Goal: Browse casually: Explore the website without a specific task or goal

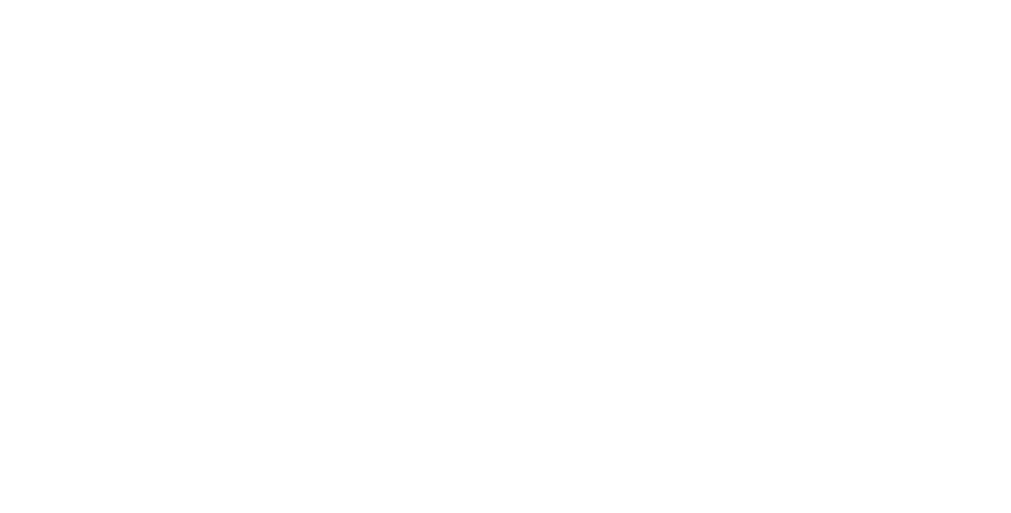
click at [810, 0] on html at bounding box center [505, 0] width 1011 height 0
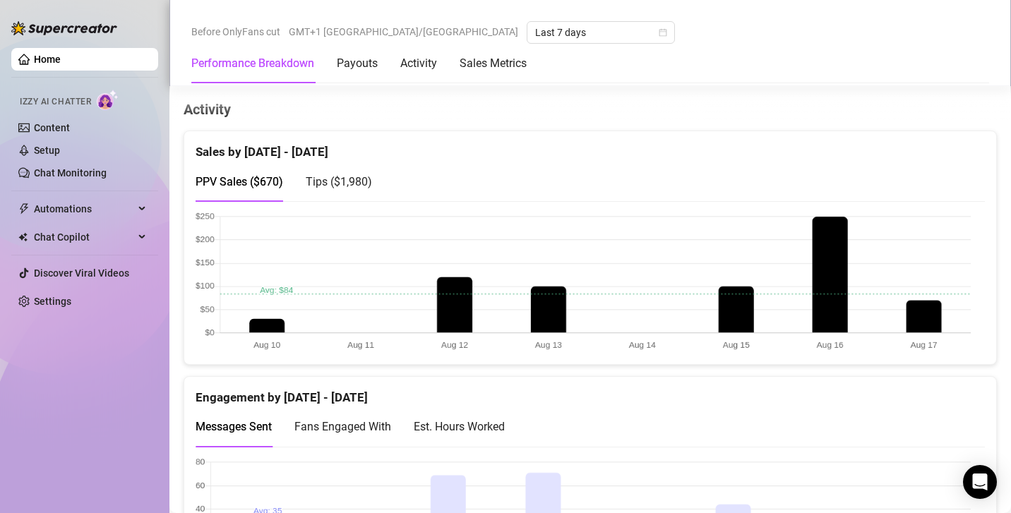
scroll to position [688, 0]
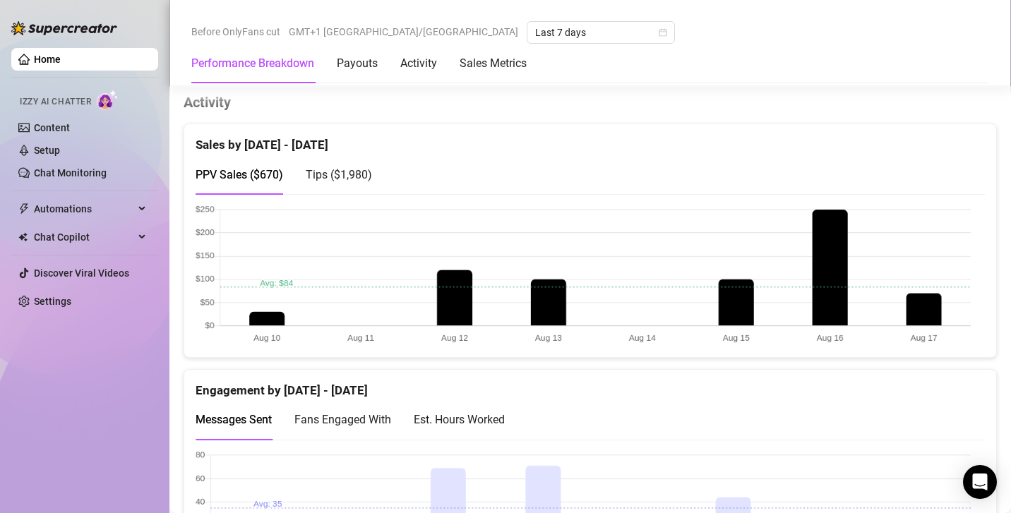
click at [365, 177] on span "Tips ( $1,980 )" at bounding box center [339, 174] width 66 height 13
click at [282, 175] on span "PPV Sales ( $670 )" at bounding box center [240, 174] width 88 height 13
click at [340, 179] on div "Tips ( $1,980 )" at bounding box center [339, 175] width 66 height 18
click at [259, 176] on span "PPV Sales ( $670 )" at bounding box center [240, 174] width 88 height 13
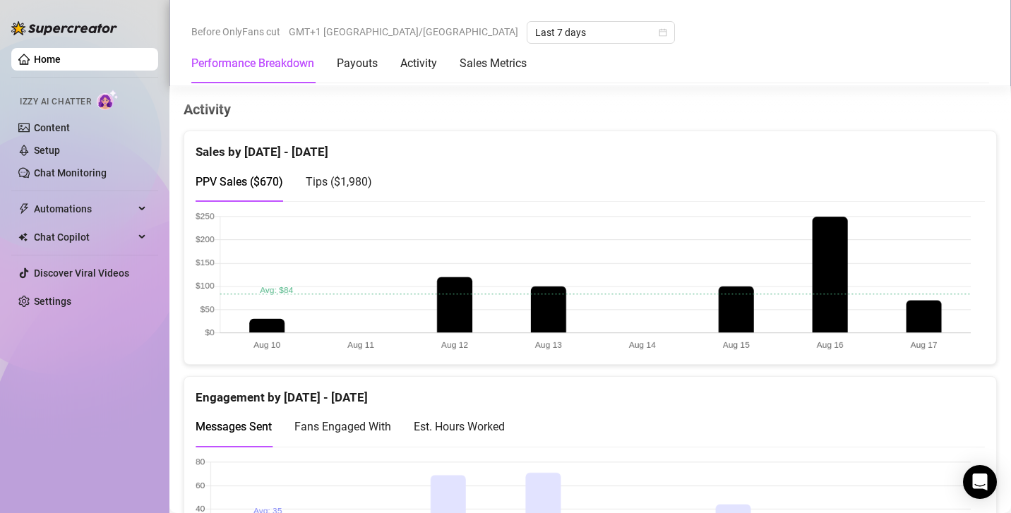
scroll to position [723, 0]
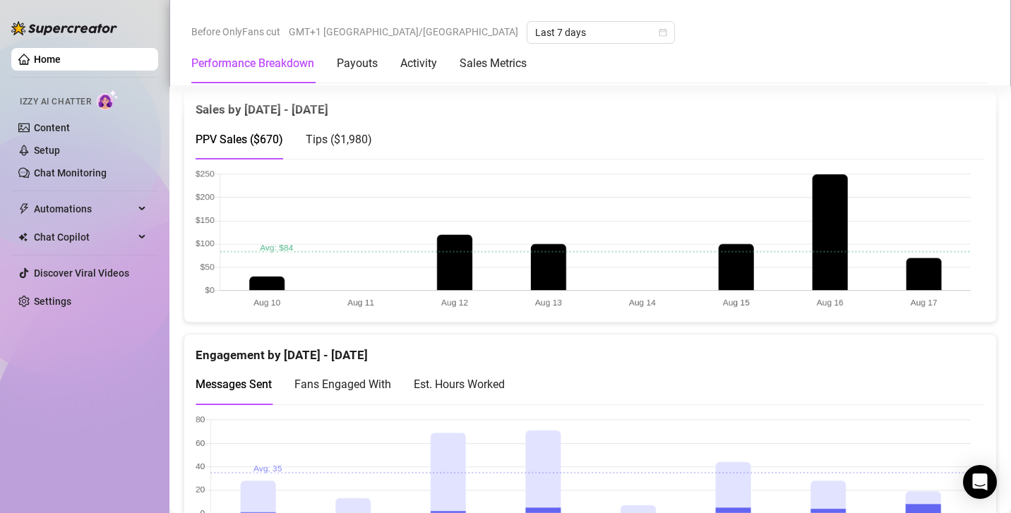
click at [343, 140] on span "Tips ( $1,980 )" at bounding box center [339, 139] width 66 height 13
click at [263, 136] on span "PPV Sales ( $670 )" at bounding box center [240, 139] width 88 height 13
click at [336, 135] on span "Tips ( $1,980 )" at bounding box center [339, 139] width 66 height 13
